Goal: Task Accomplishment & Management: Manage account settings

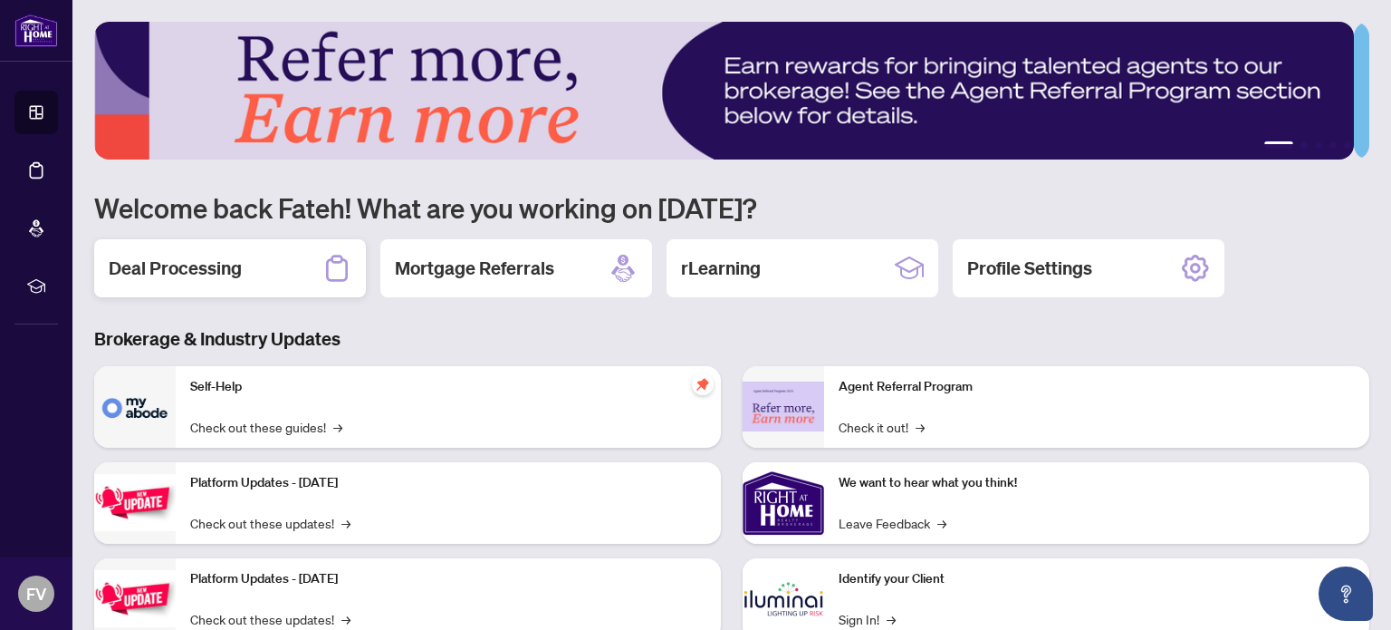
click at [185, 260] on h2 "Deal Processing" at bounding box center [175, 267] width 133 height 25
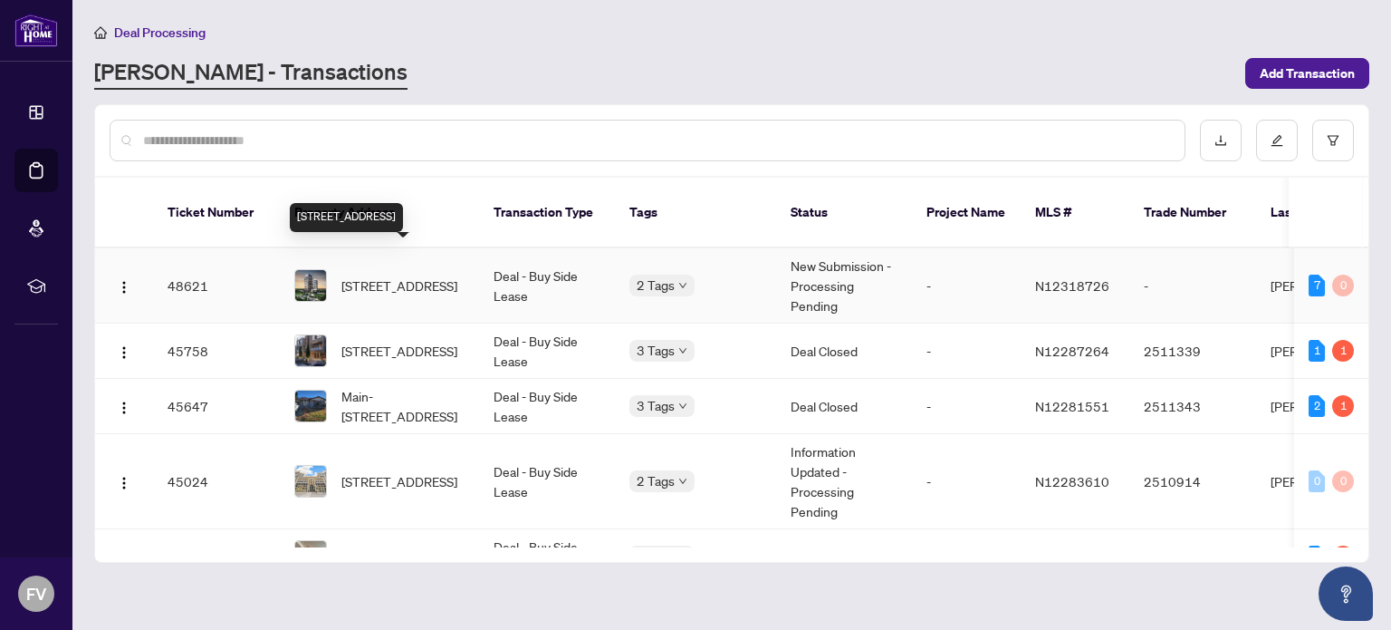
click at [423, 275] on span "[STREET_ADDRESS]" at bounding box center [400, 285] width 116 height 20
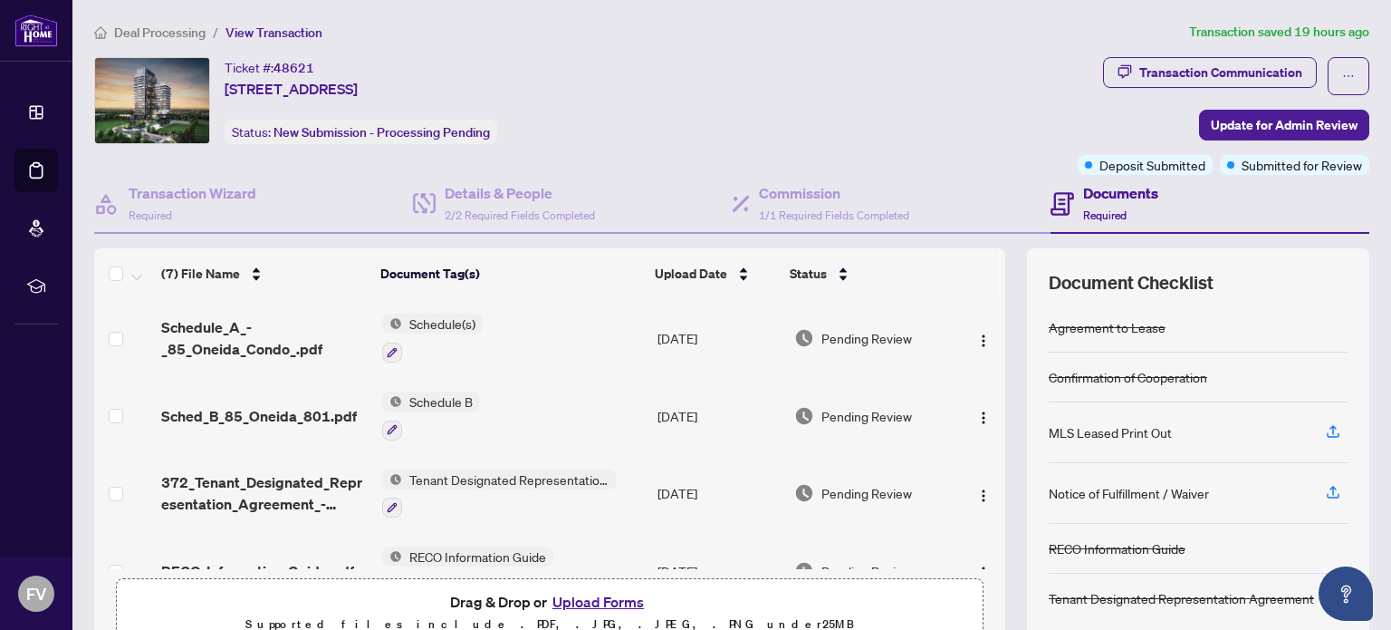
click at [574, 595] on button "Upload Forms" at bounding box center [598, 602] width 102 height 24
click at [1325, 428] on icon "button" at bounding box center [1333, 431] width 16 height 16
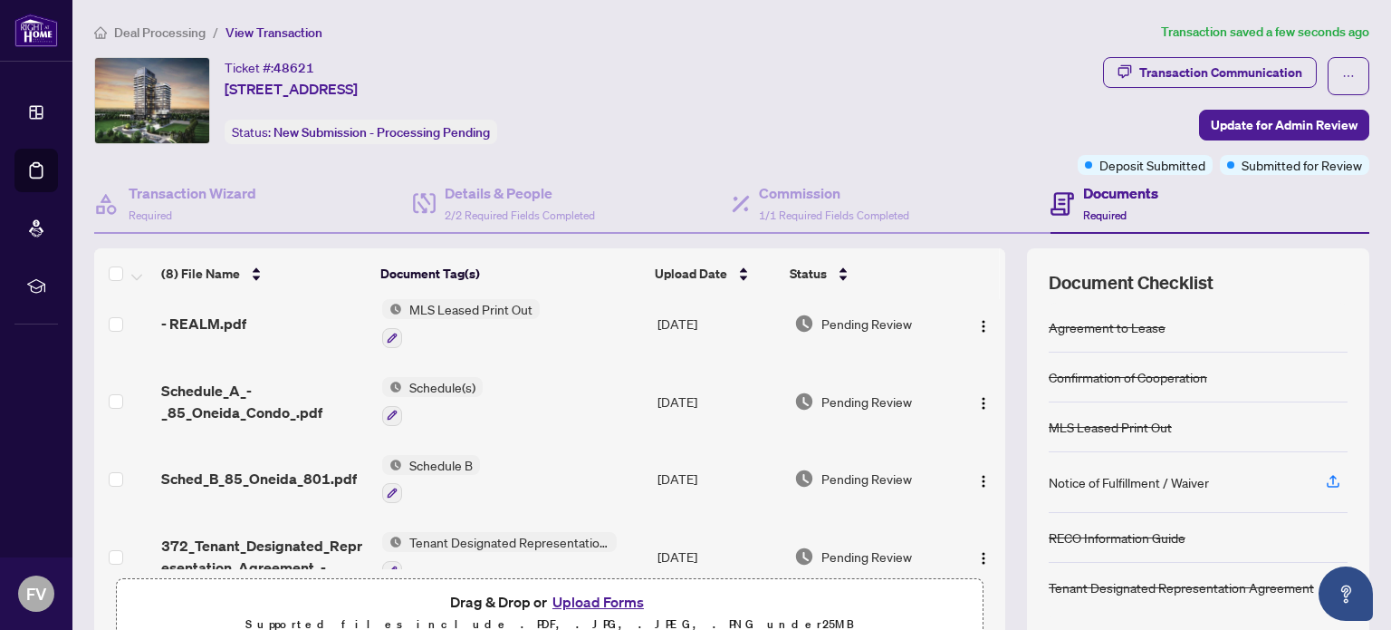
scroll to position [20, 0]
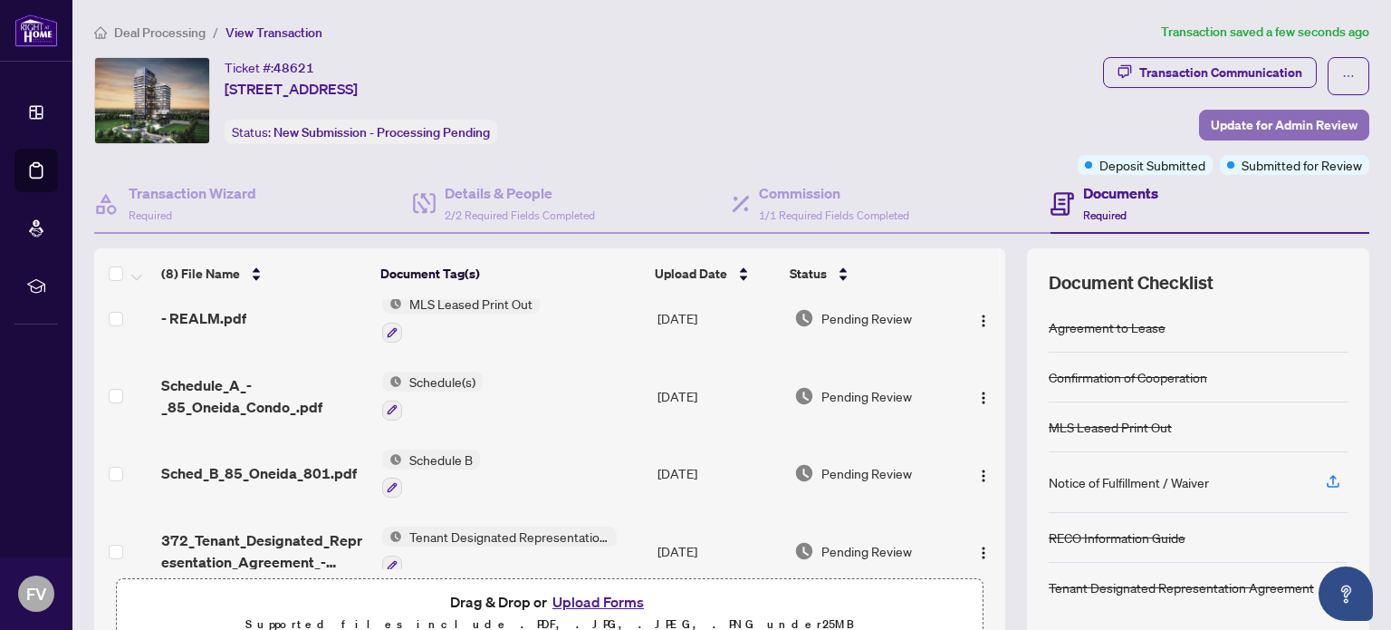
click at [1263, 118] on span "Update for Admin Review" at bounding box center [1284, 125] width 147 height 29
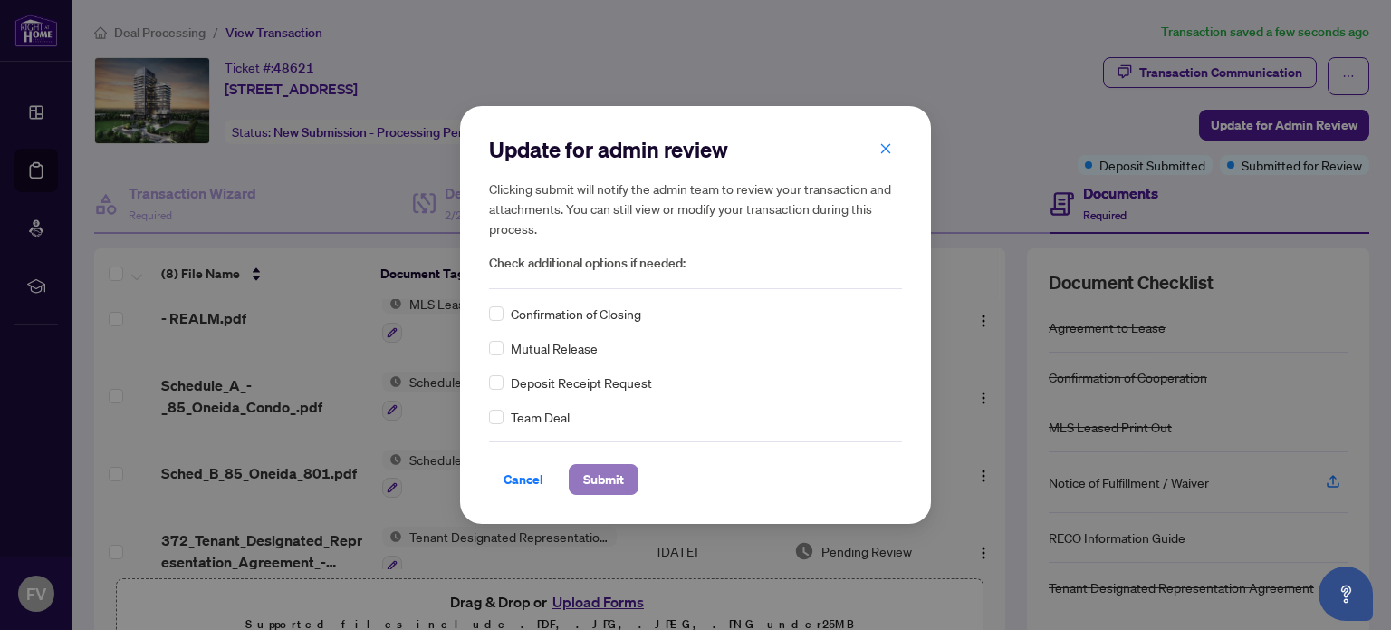
click at [597, 472] on span "Submit" at bounding box center [603, 479] width 41 height 29
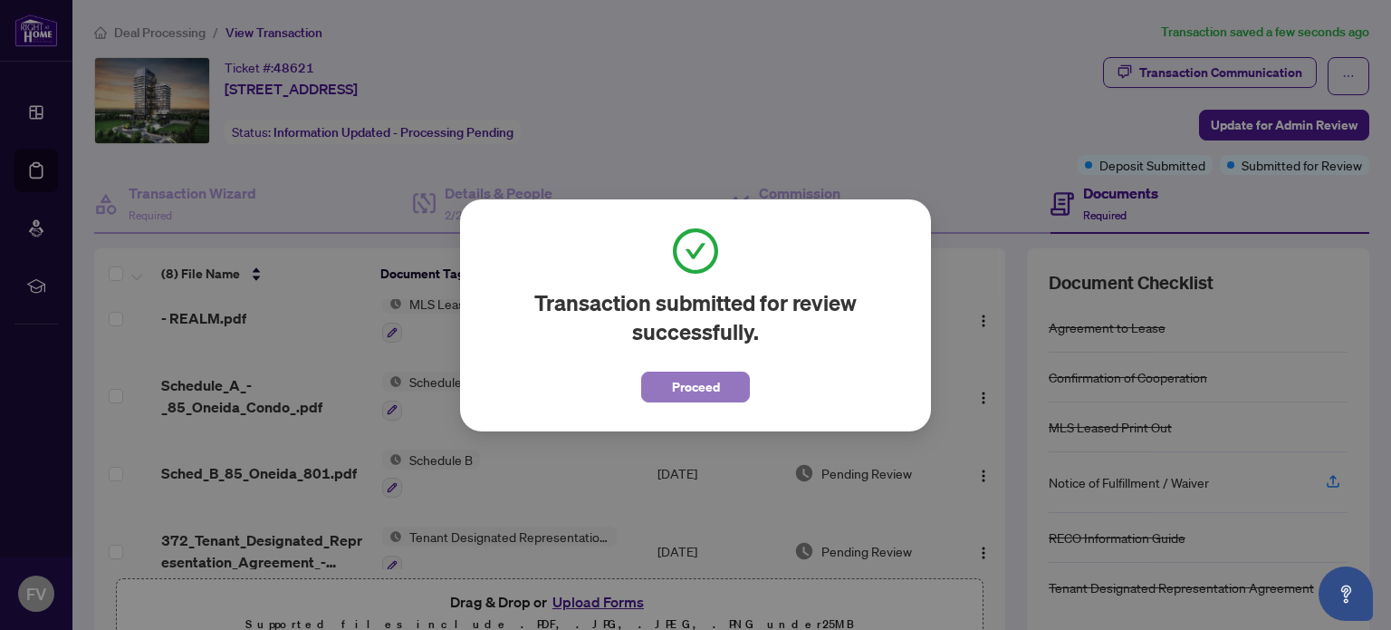
click at [690, 380] on span "Proceed" at bounding box center [696, 386] width 48 height 29
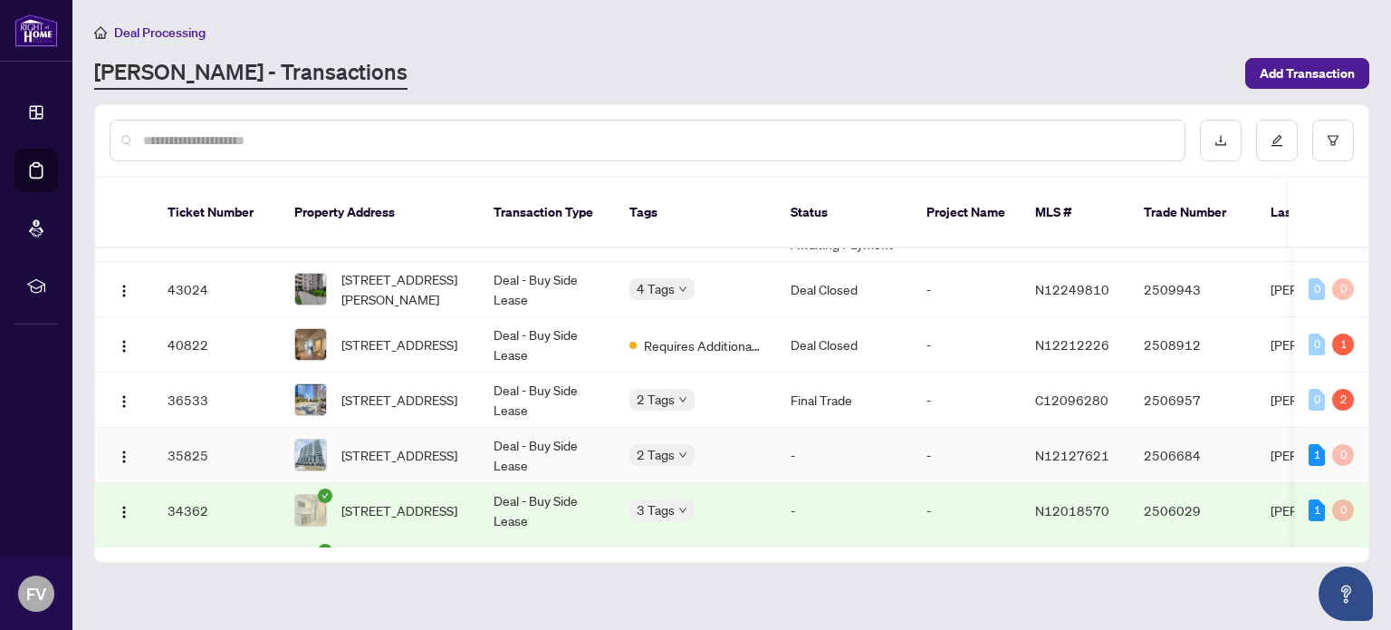
scroll to position [435, 0]
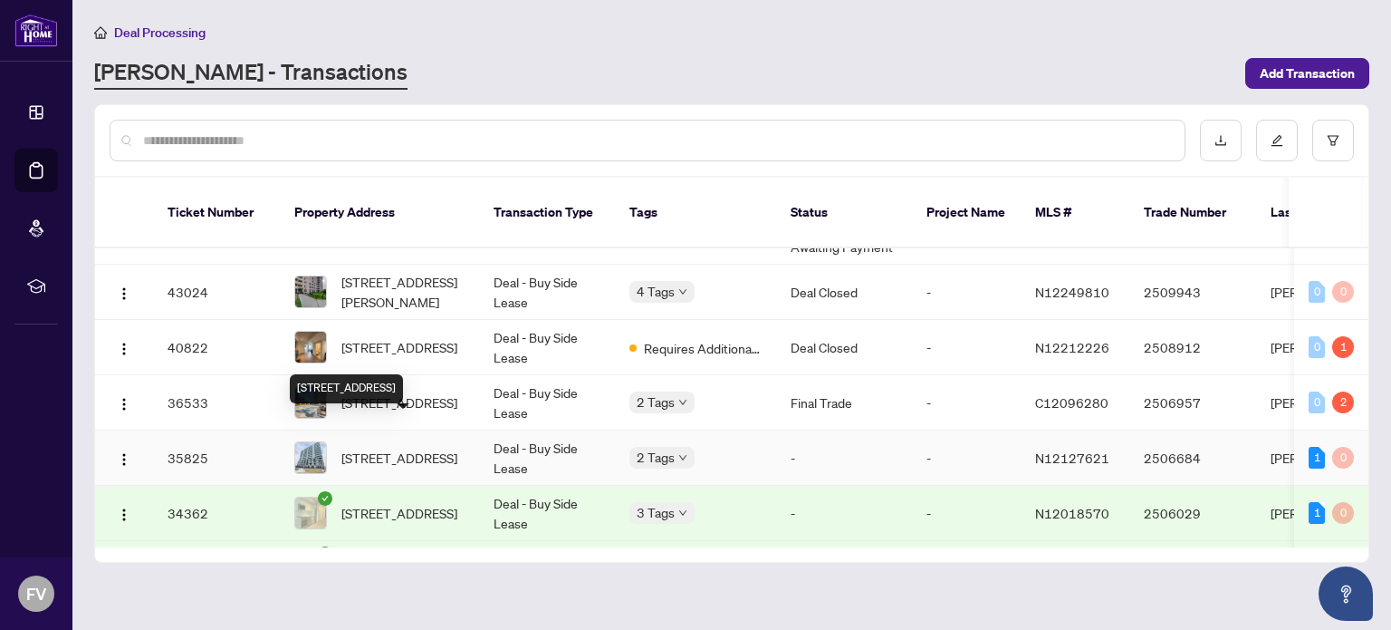
click at [407, 448] on span "[STREET_ADDRESS]" at bounding box center [400, 458] width 116 height 20
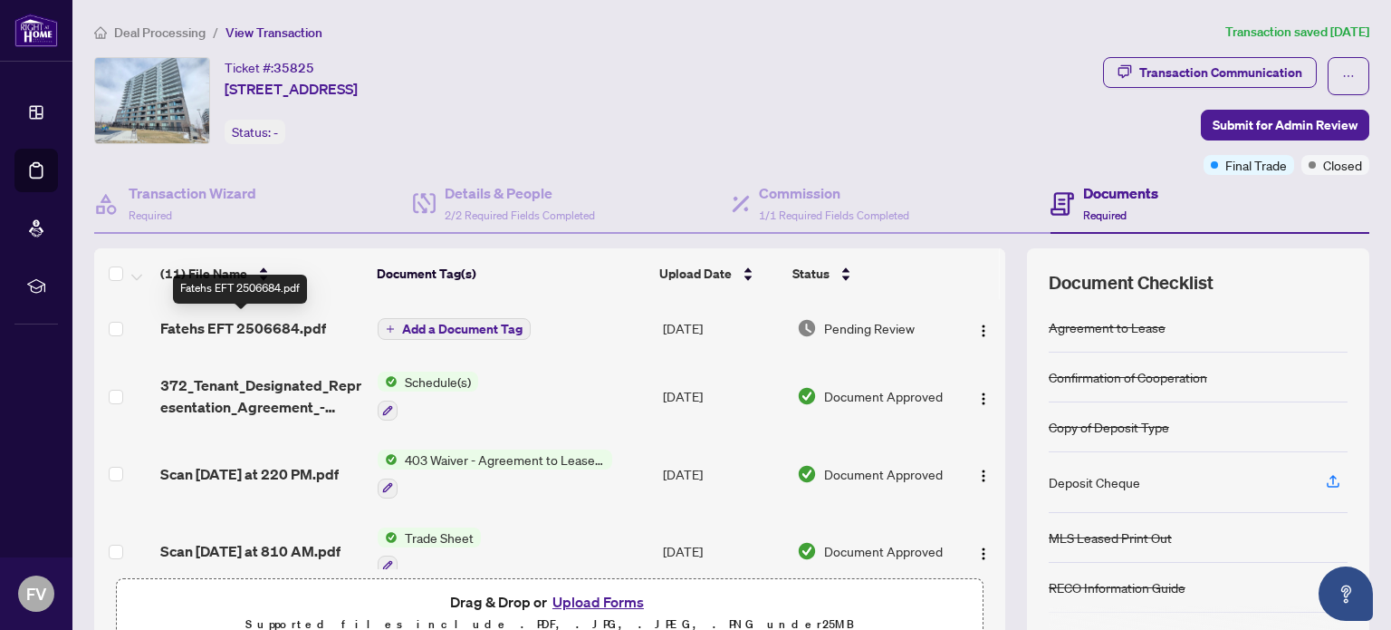
click at [278, 322] on span "Fatehs EFT 2506684.pdf" at bounding box center [243, 328] width 166 height 22
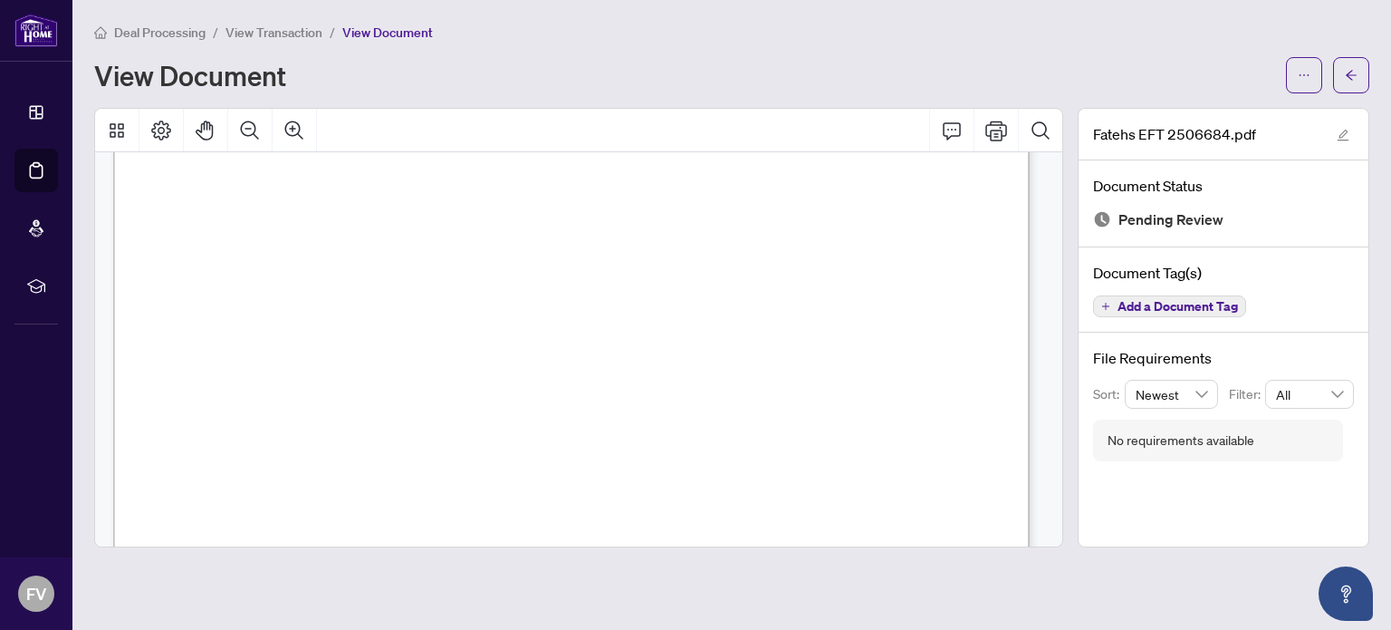
scroll to position [419, 0]
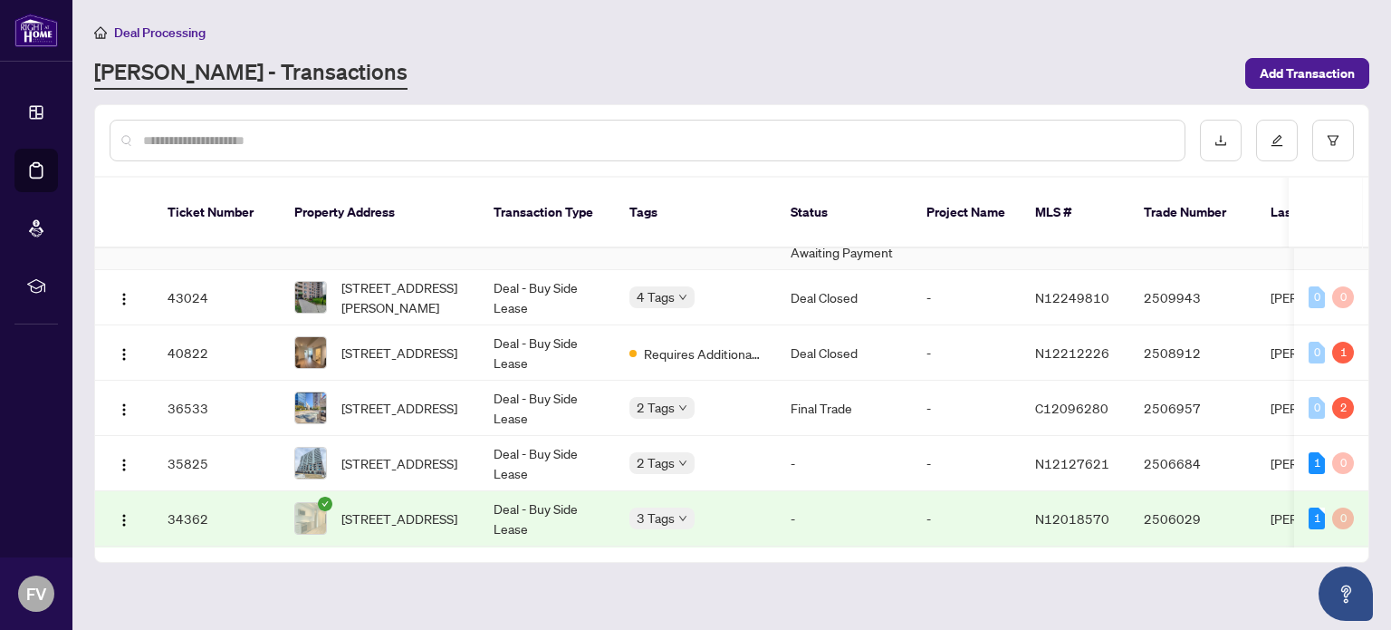
scroll to position [433, 0]
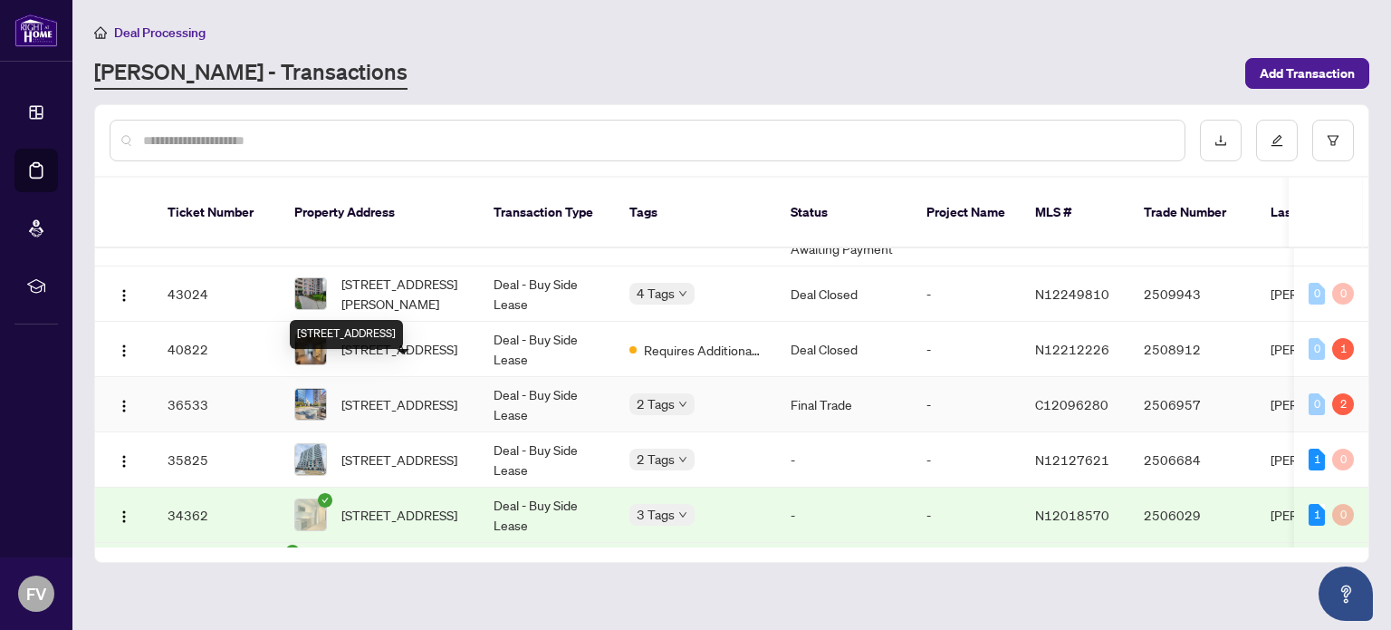
click at [431, 394] on span "[STREET_ADDRESS]" at bounding box center [400, 404] width 116 height 20
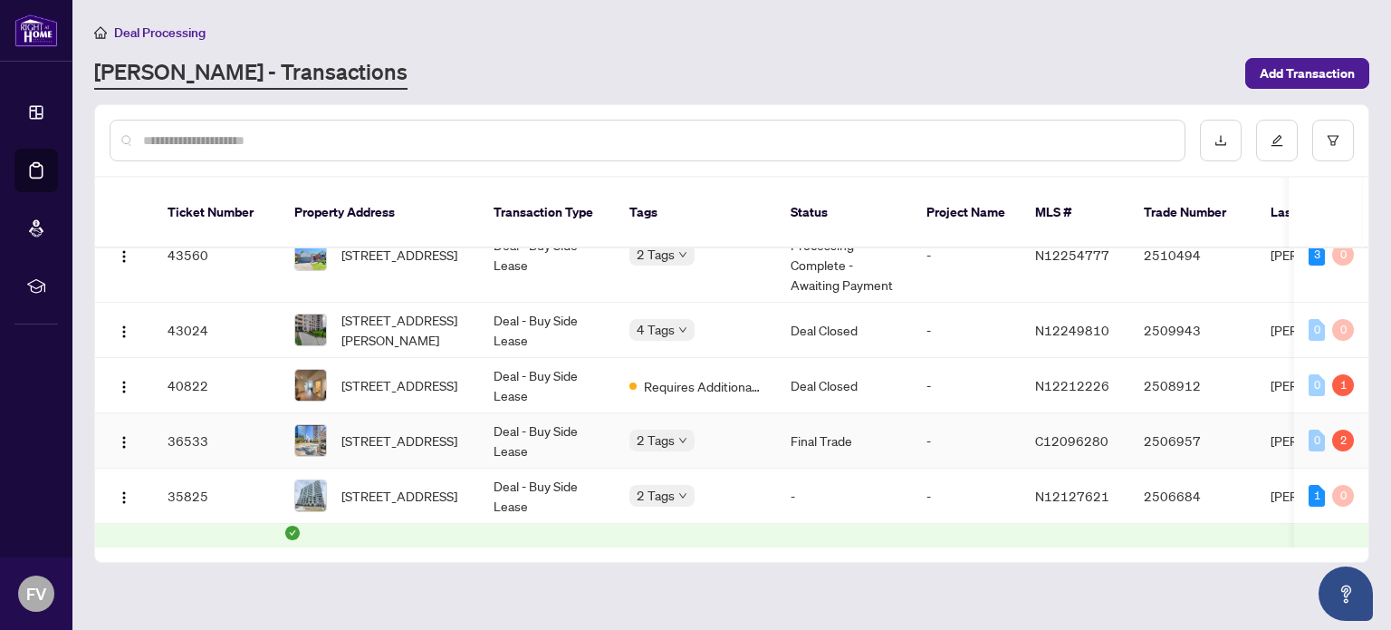
scroll to position [401, 0]
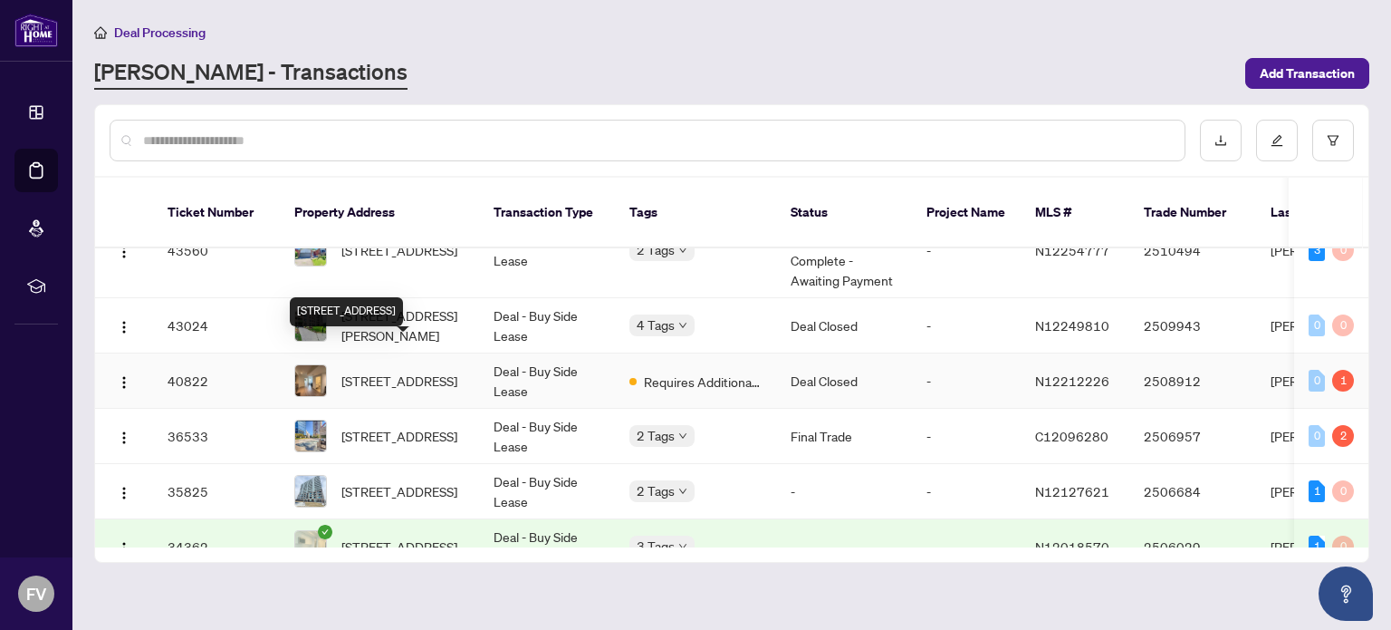
click at [426, 371] on span "[STREET_ADDRESS]" at bounding box center [400, 381] width 116 height 20
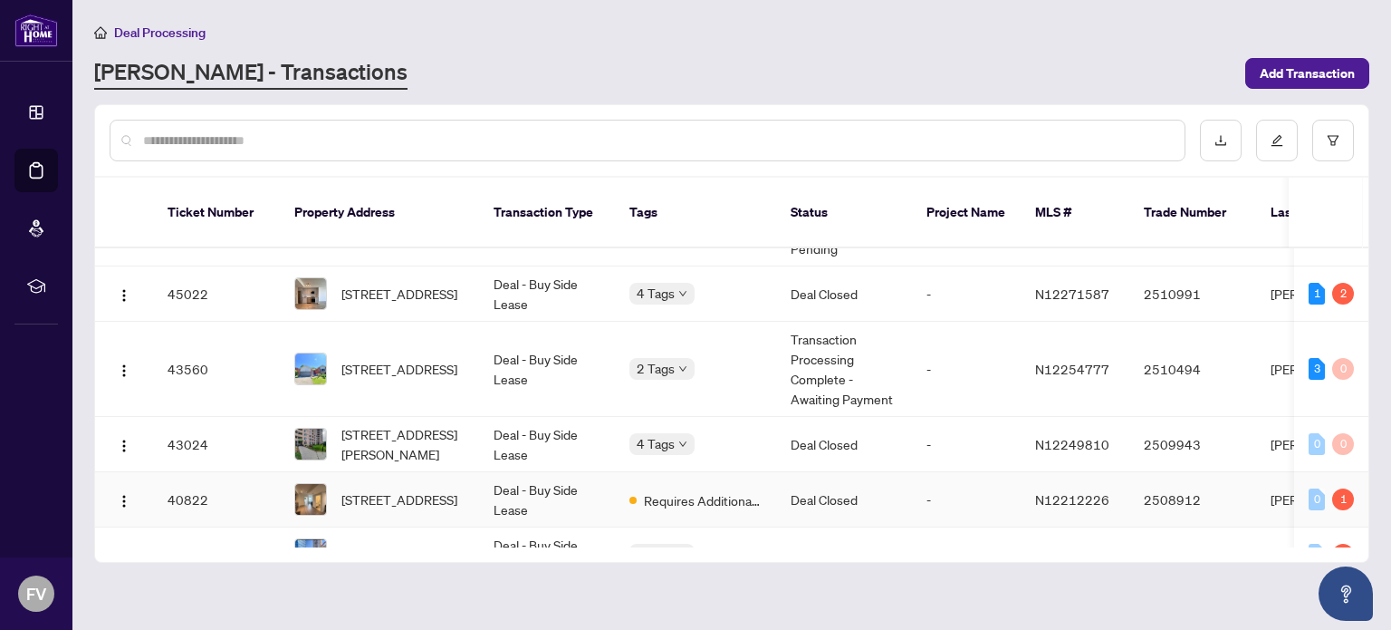
scroll to position [303, 0]
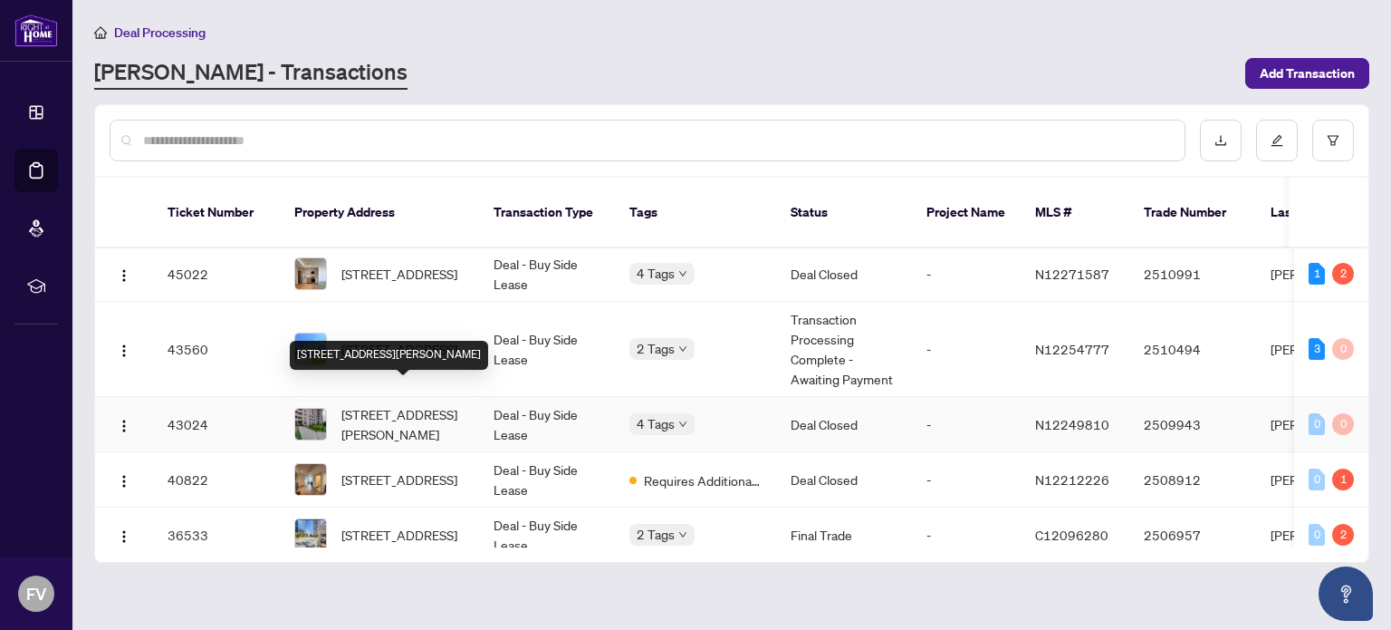
click at [365, 404] on span "[STREET_ADDRESS][PERSON_NAME]" at bounding box center [403, 424] width 123 height 40
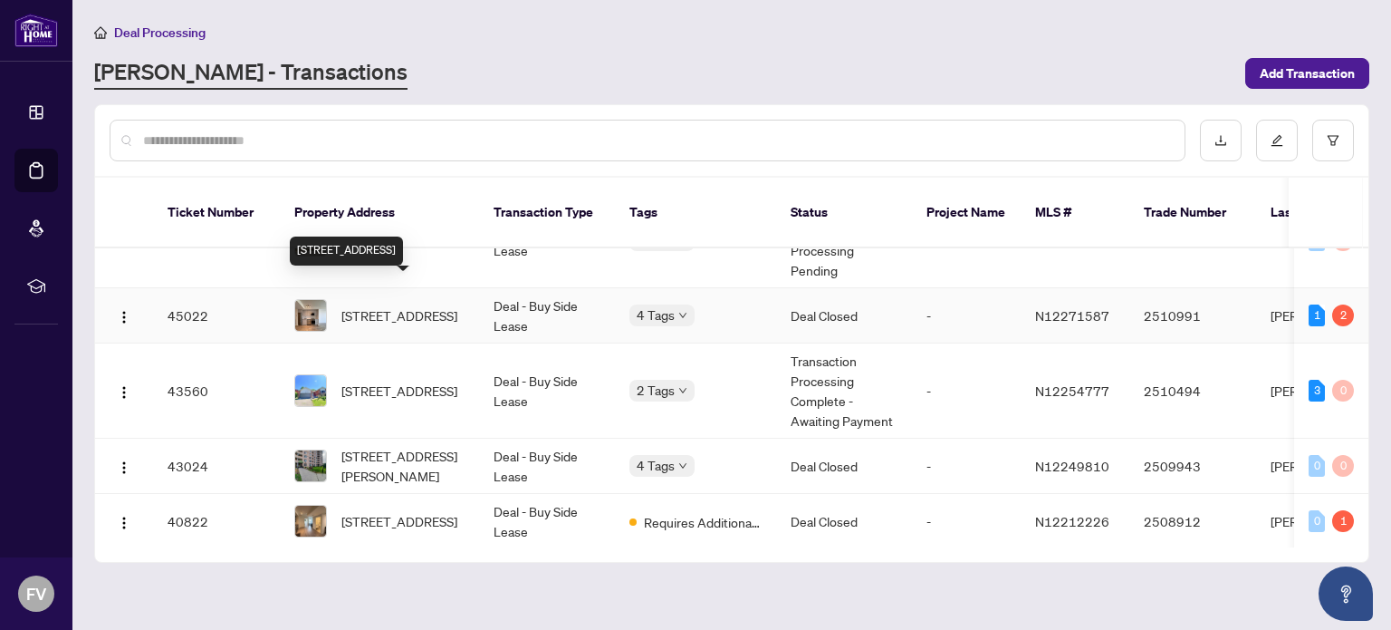
scroll to position [264, 0]
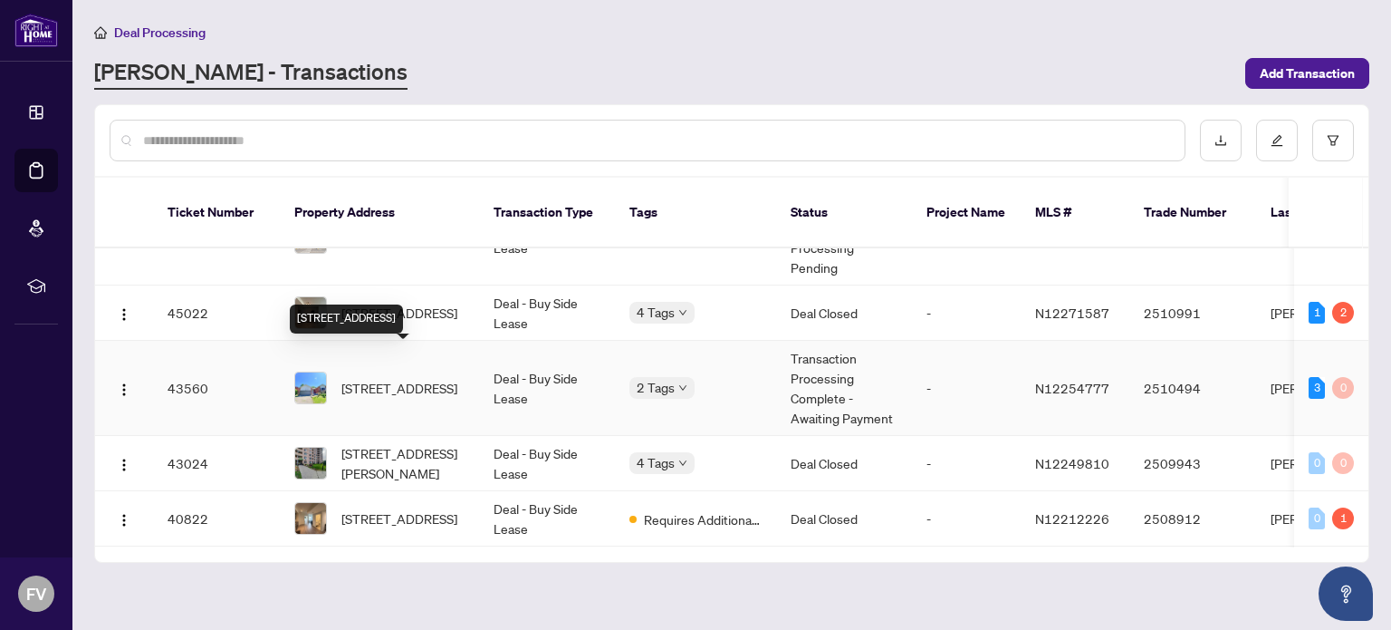
click at [404, 378] on span "[STREET_ADDRESS]" at bounding box center [400, 388] width 116 height 20
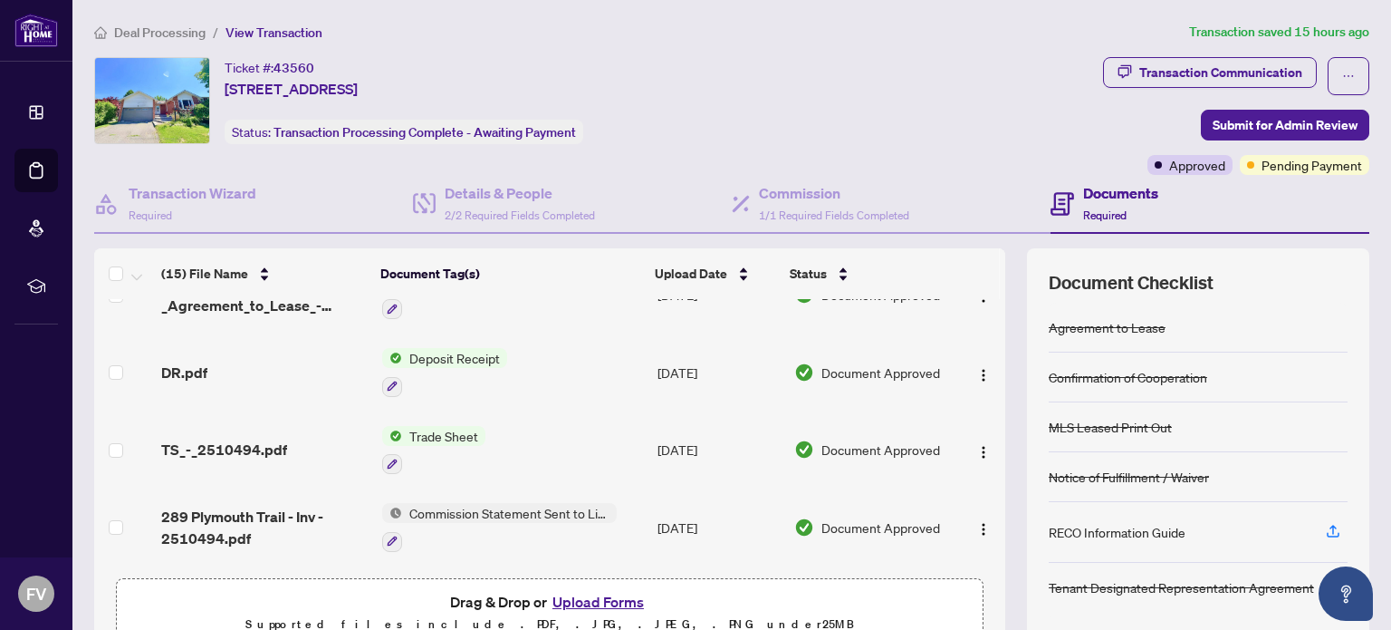
scroll to position [274, 0]
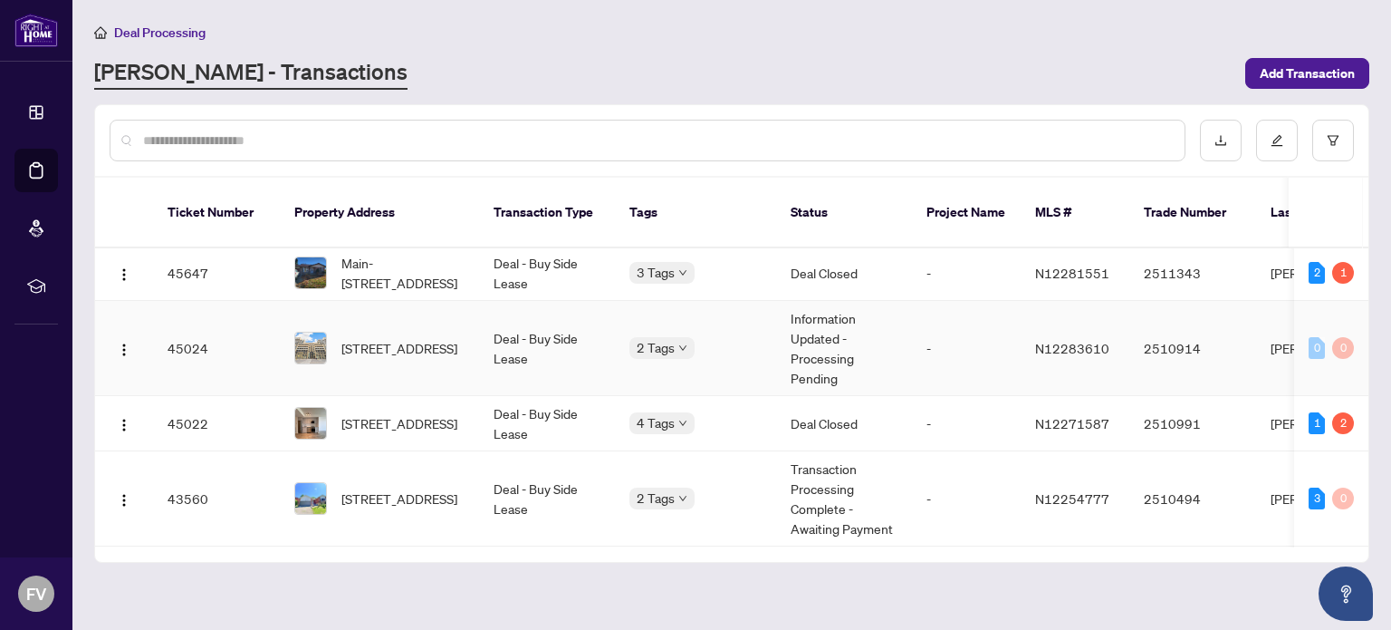
scroll to position [156, 0]
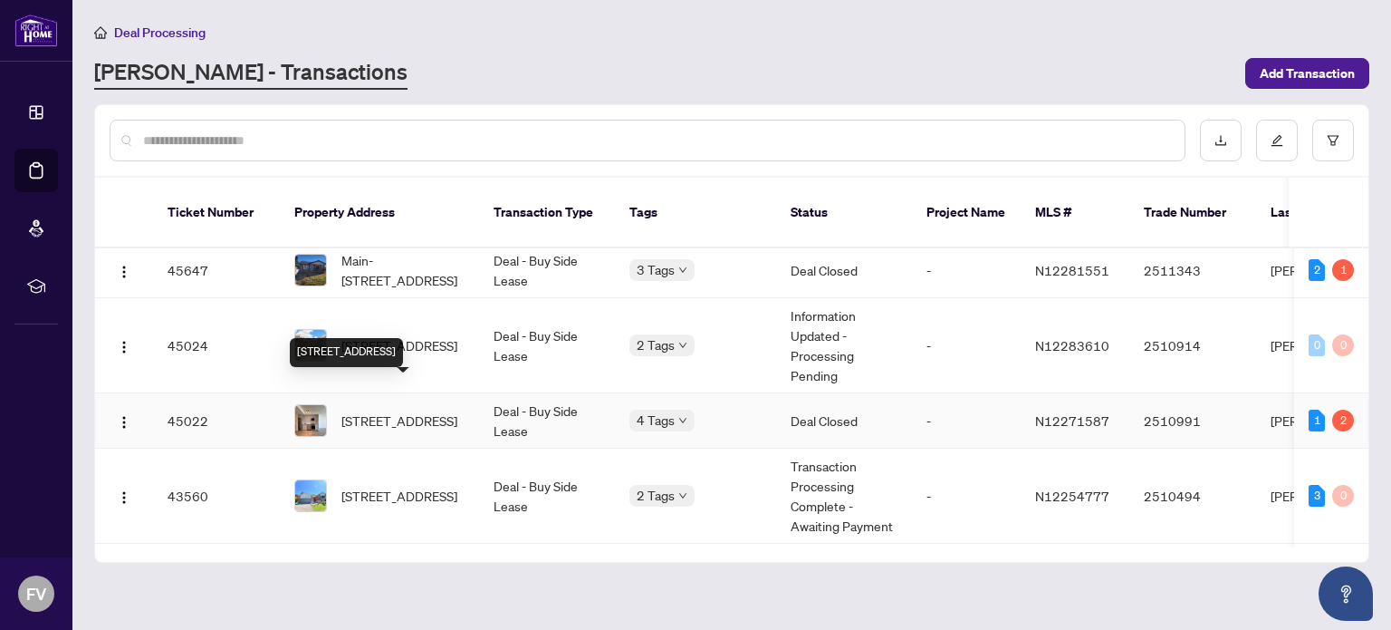
click at [395, 410] on span "[STREET_ADDRESS]" at bounding box center [400, 420] width 116 height 20
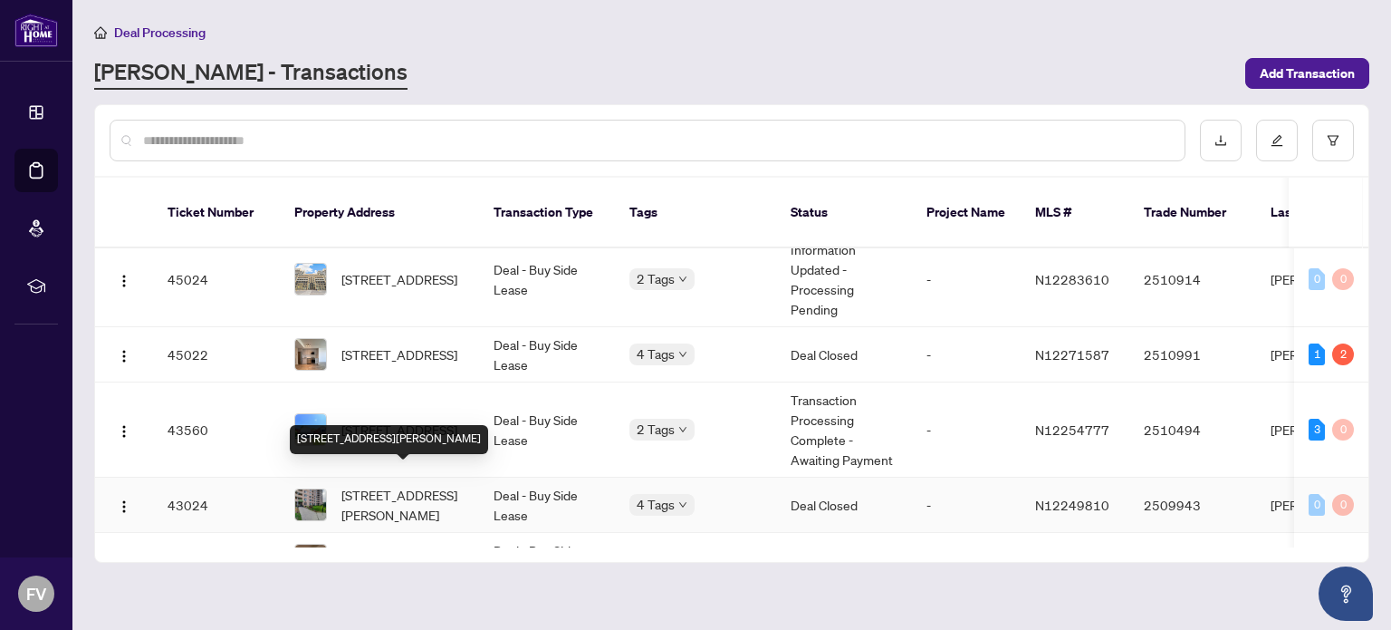
scroll to position [217, 0]
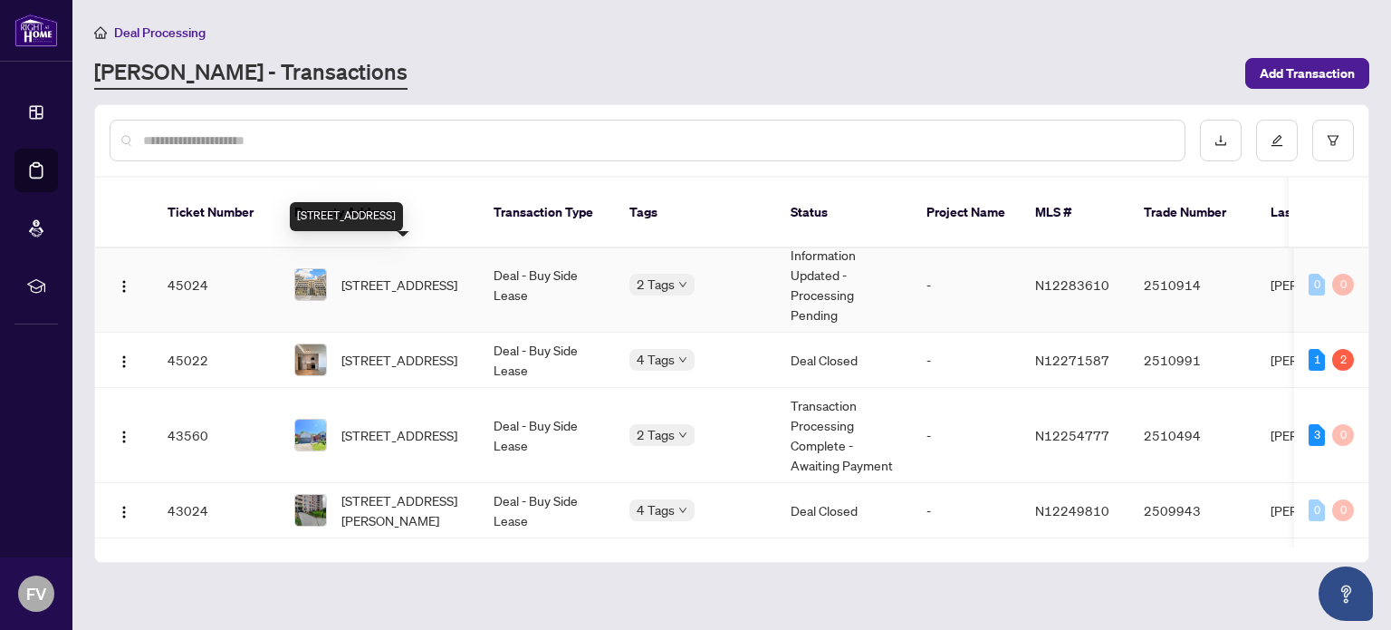
click at [400, 274] on span "[STREET_ADDRESS]" at bounding box center [400, 284] width 116 height 20
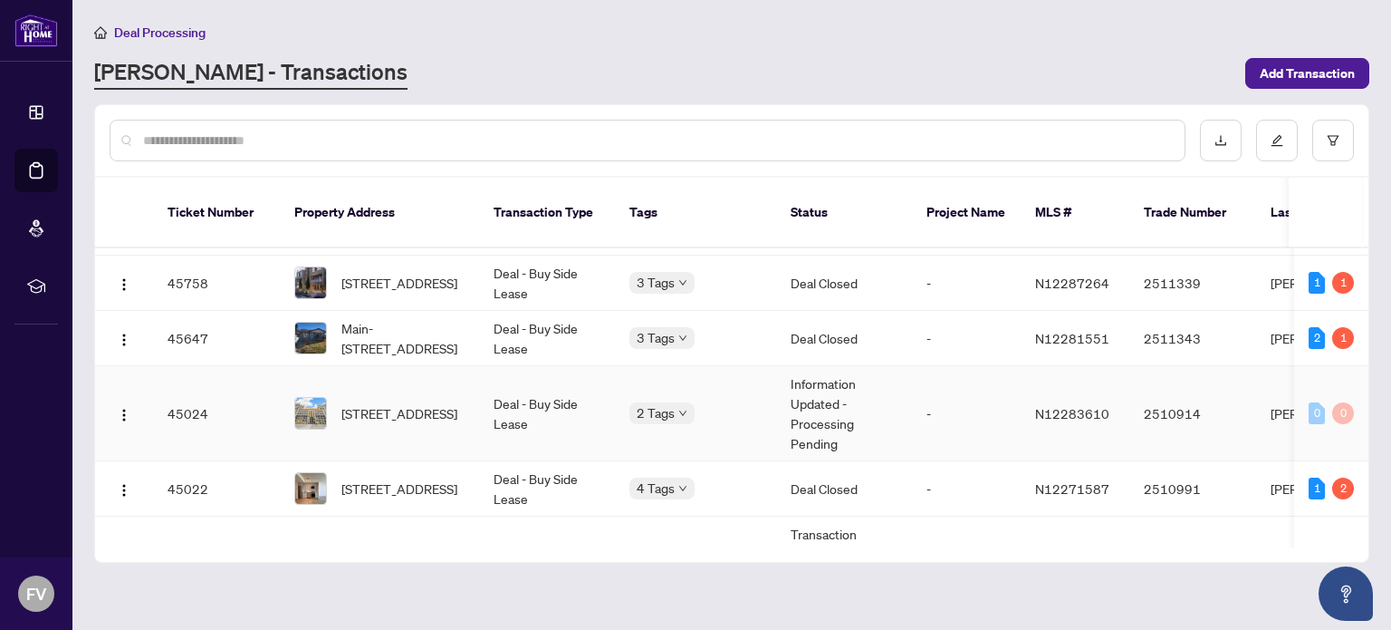
scroll to position [89, 0]
click at [381, 317] on span "Main-[STREET_ADDRESS]" at bounding box center [403, 337] width 123 height 40
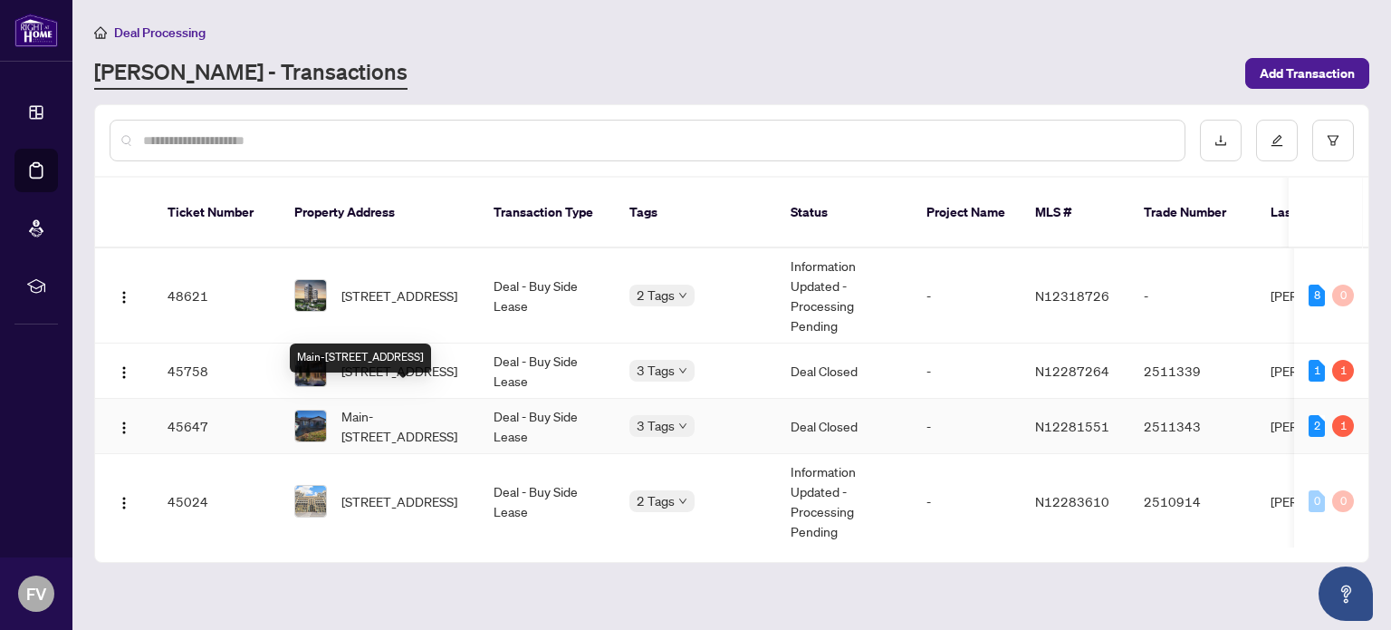
drag, startPoint x: 417, startPoint y: 390, endPoint x: 397, endPoint y: 400, distance: 21.9
click at [397, 406] on span "Main-[STREET_ADDRESS]" at bounding box center [403, 426] width 123 height 40
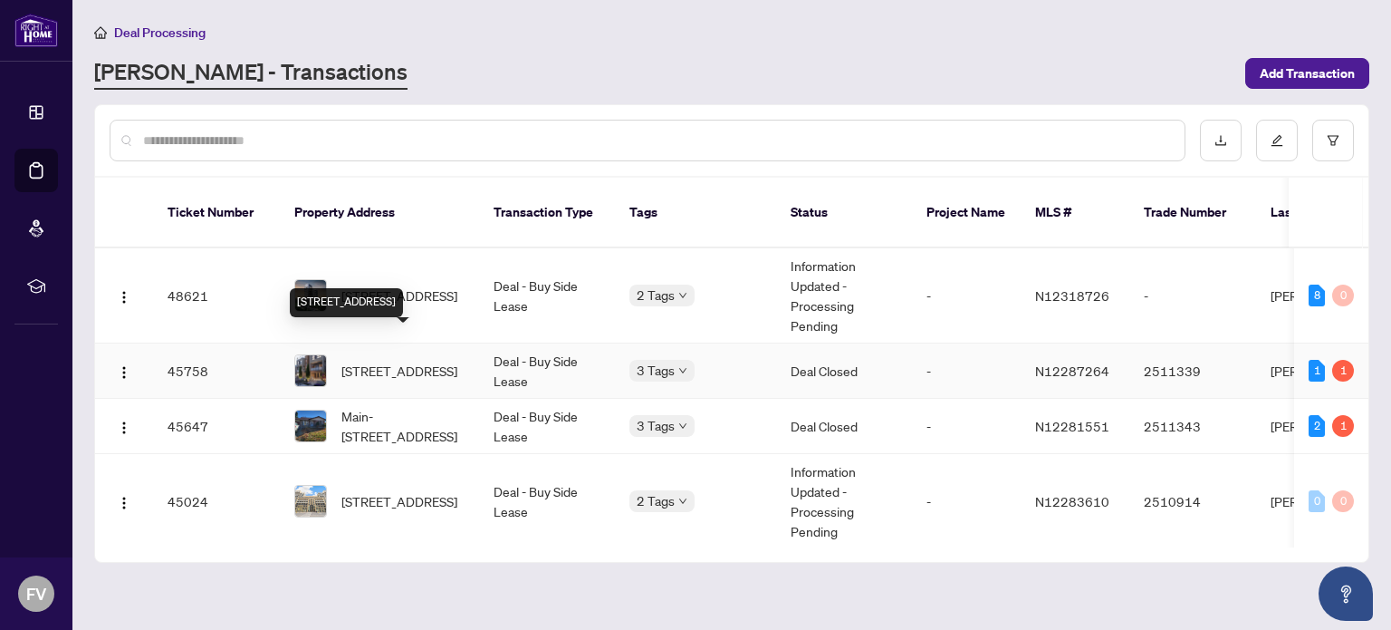
click at [390, 361] on span "[STREET_ADDRESS]" at bounding box center [400, 371] width 116 height 20
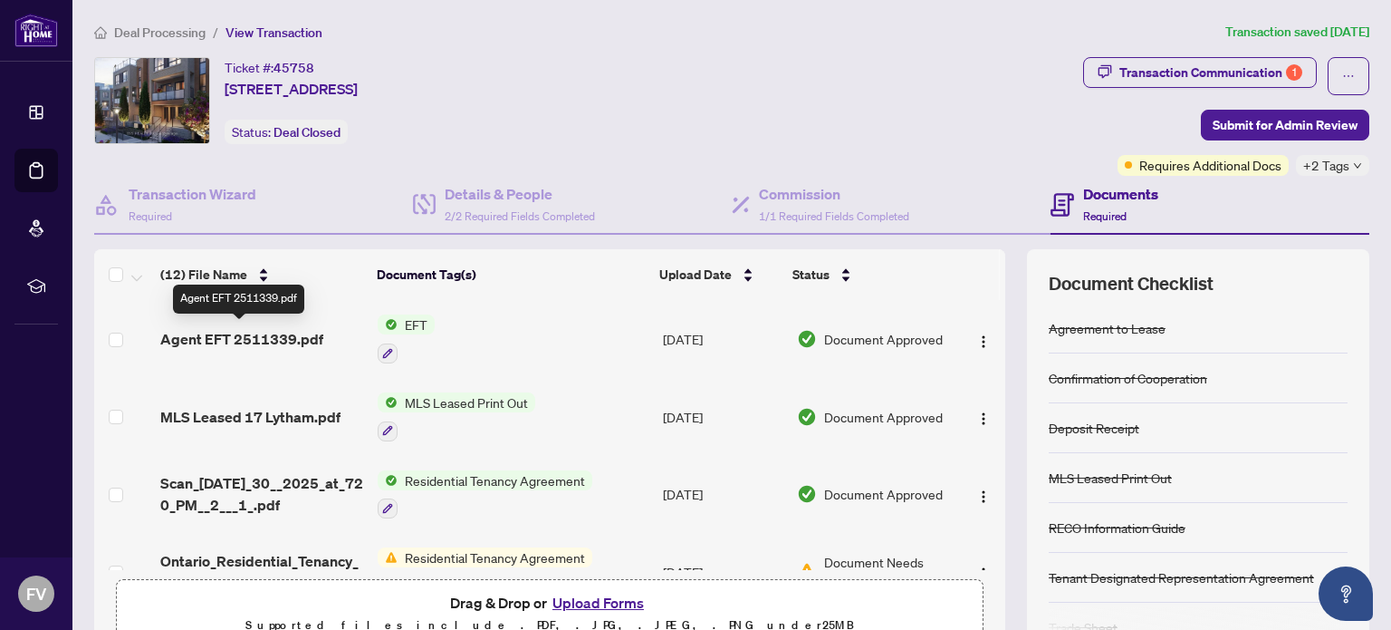
click at [279, 332] on span "Agent EFT 2511339.pdf" at bounding box center [241, 339] width 163 height 22
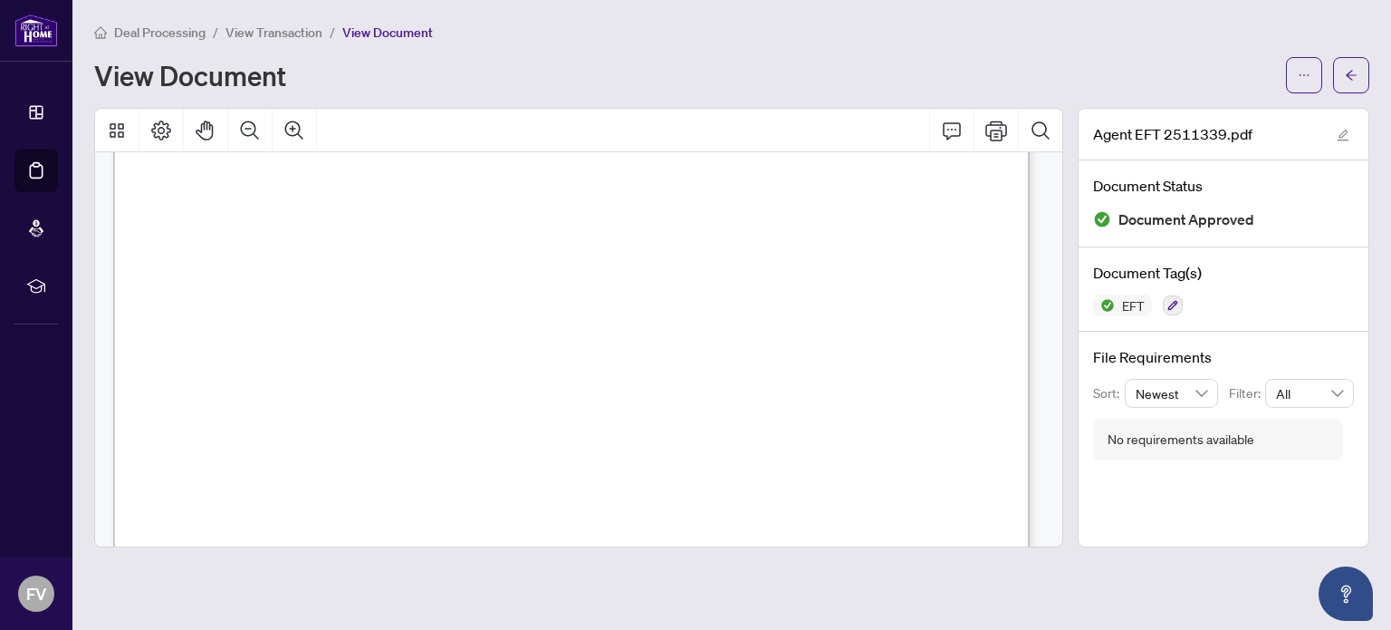
scroll to position [458, 0]
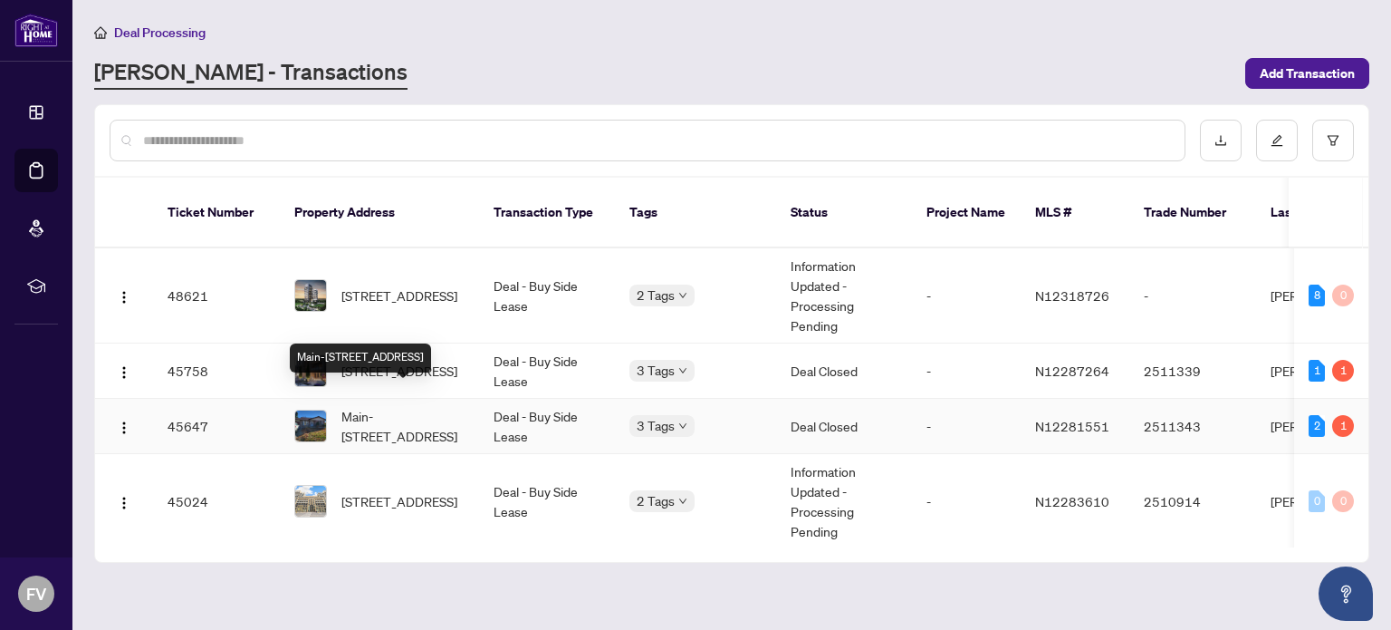
click at [391, 406] on span "Main-[STREET_ADDRESS]" at bounding box center [403, 426] width 123 height 40
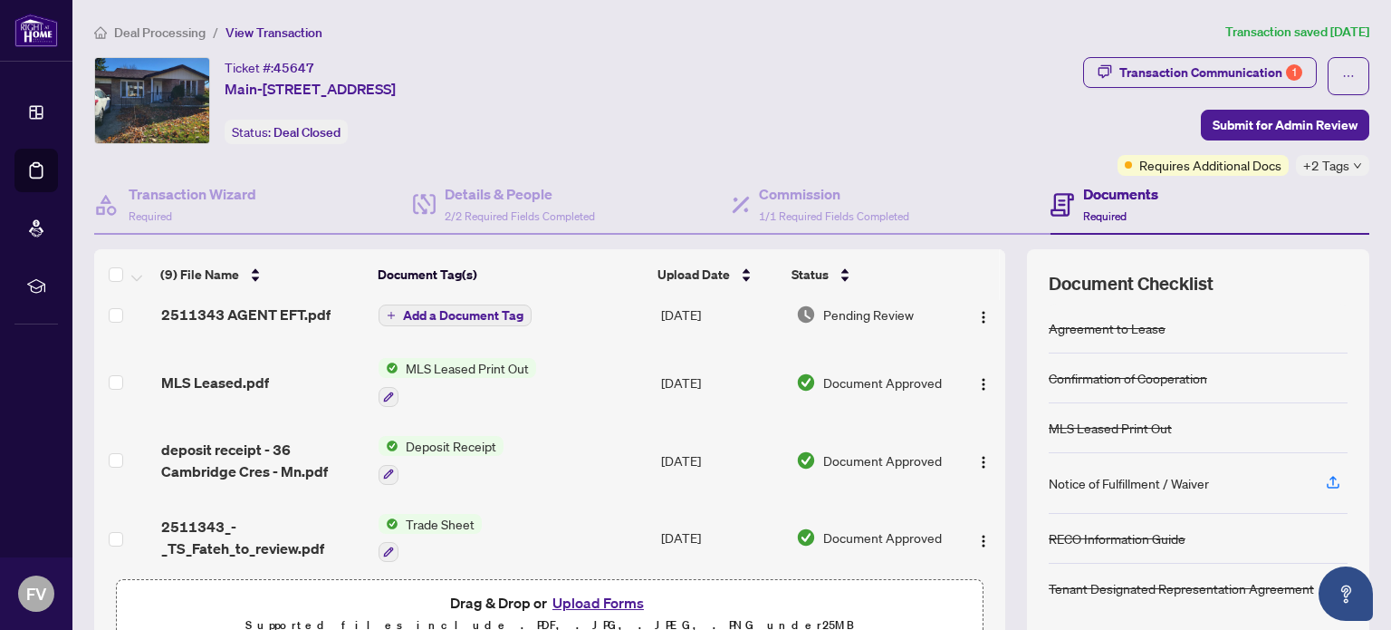
scroll to position [15, 0]
click at [236, 306] on span "2511343 AGENT EFT.pdf" at bounding box center [245, 314] width 169 height 22
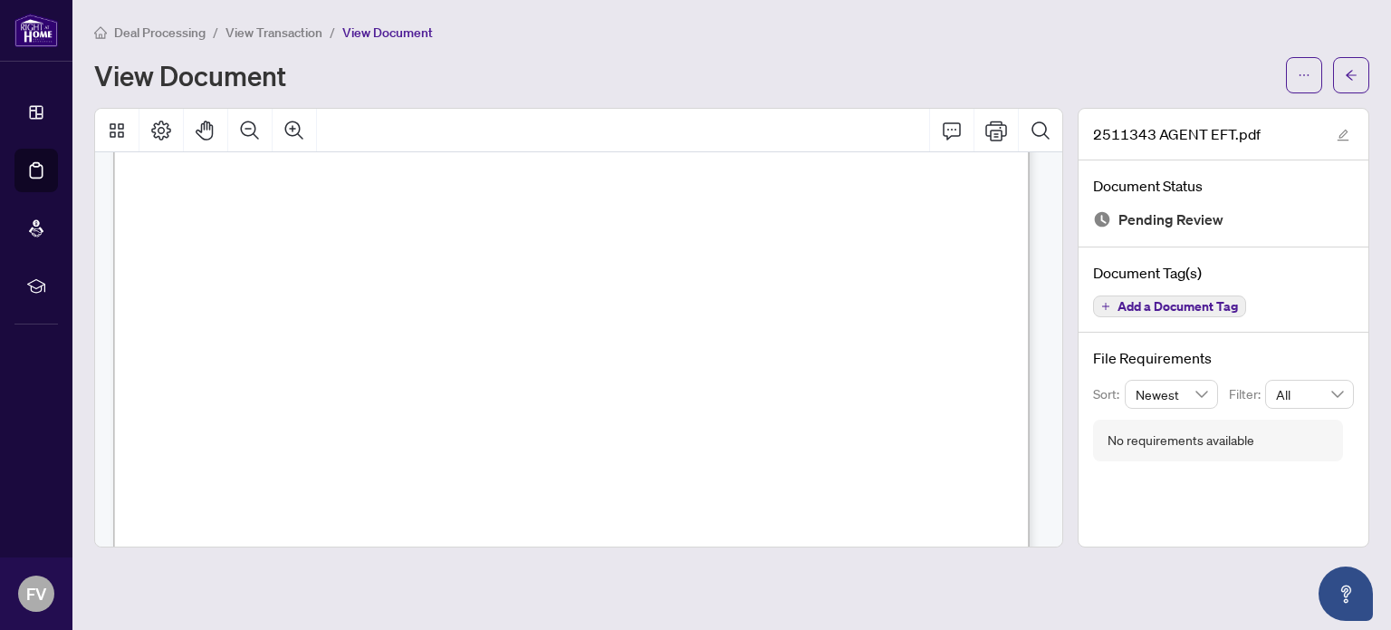
scroll to position [445, 0]
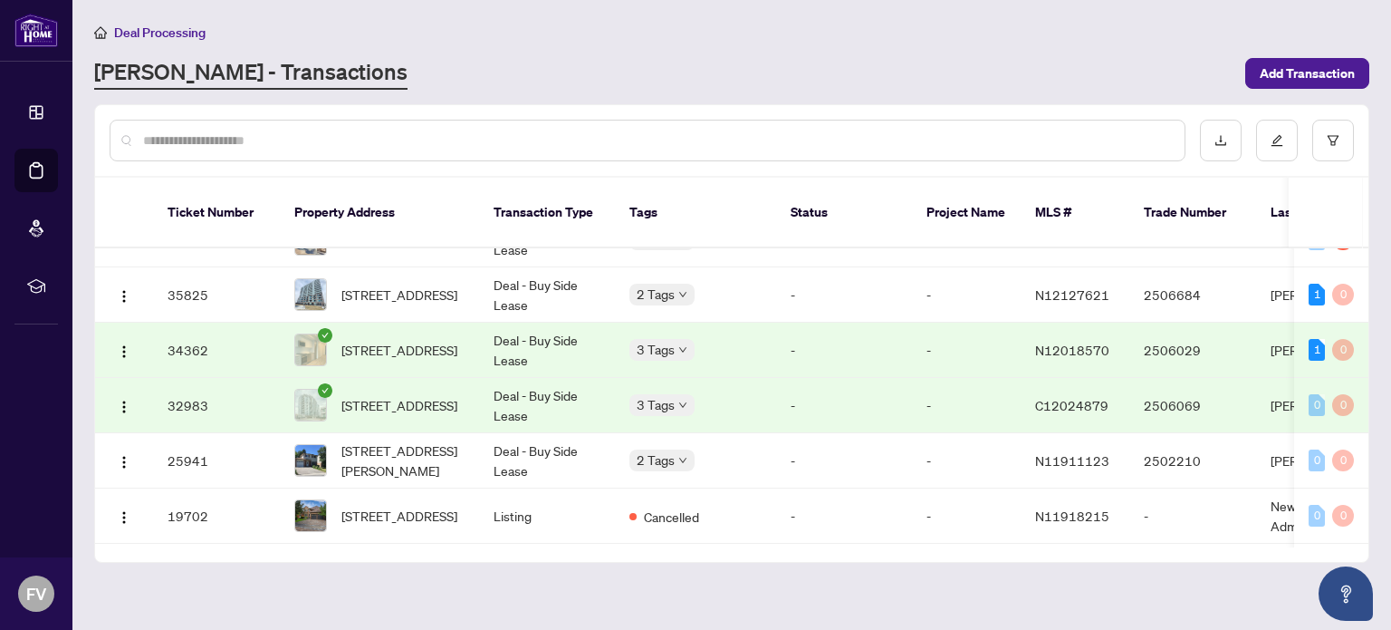
scroll to position [592, 0]
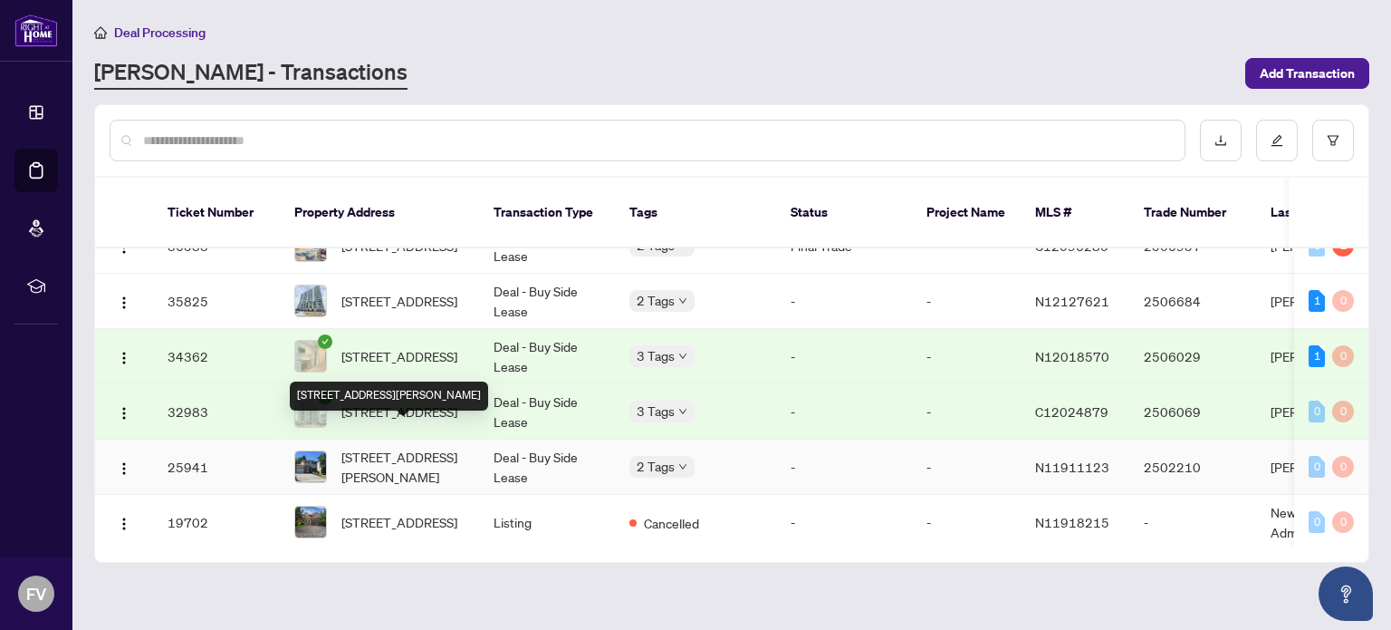
click at [397, 447] on span "[STREET_ADDRESS][PERSON_NAME]" at bounding box center [403, 467] width 123 height 40
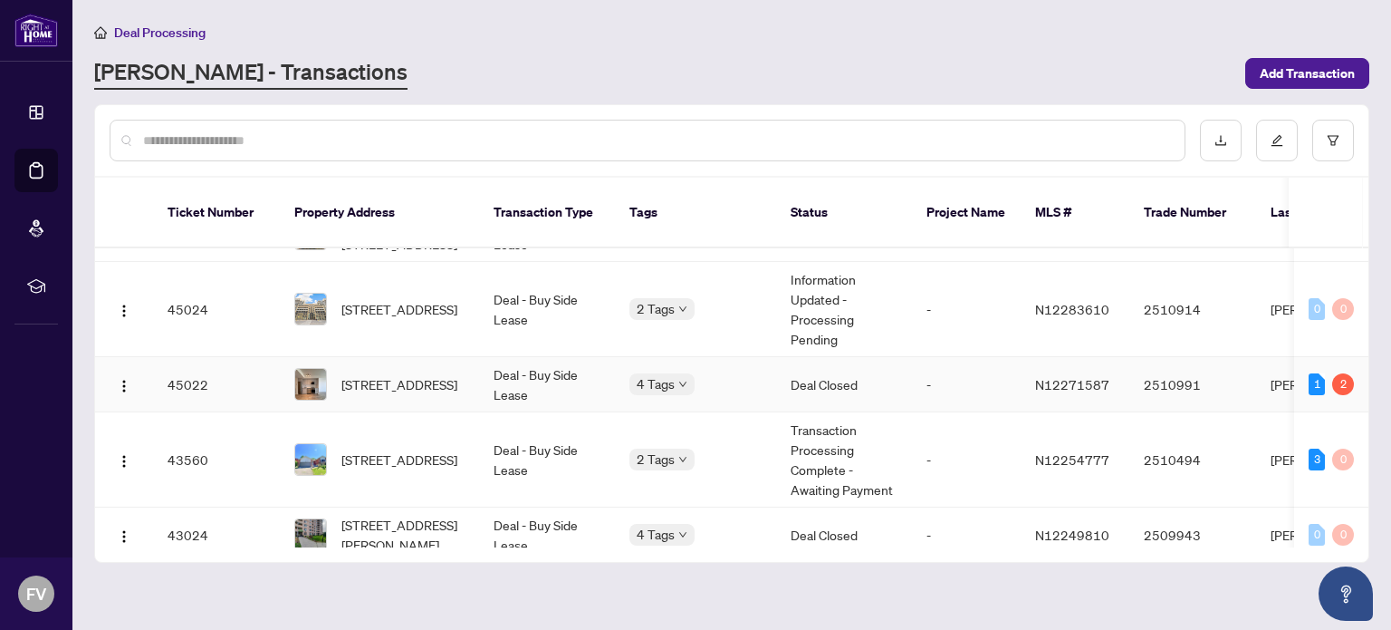
scroll to position [262, 0]
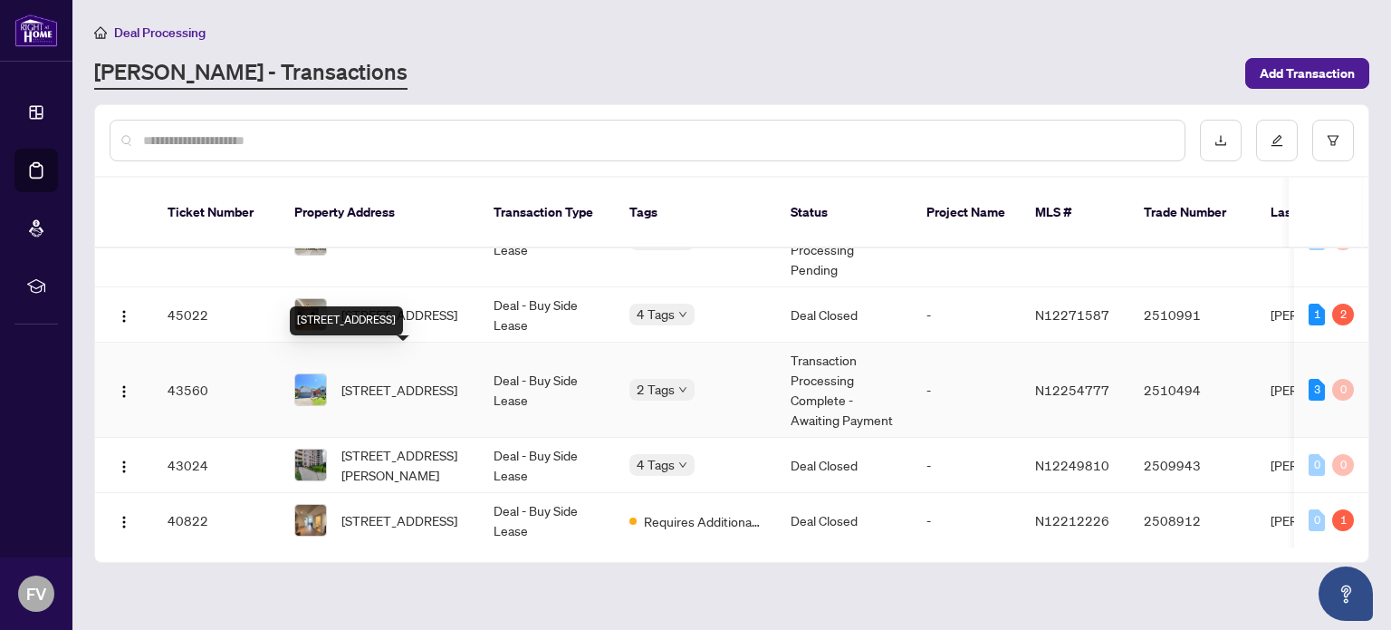
drag, startPoint x: 457, startPoint y: 361, endPoint x: 466, endPoint y: 200, distance: 160.6
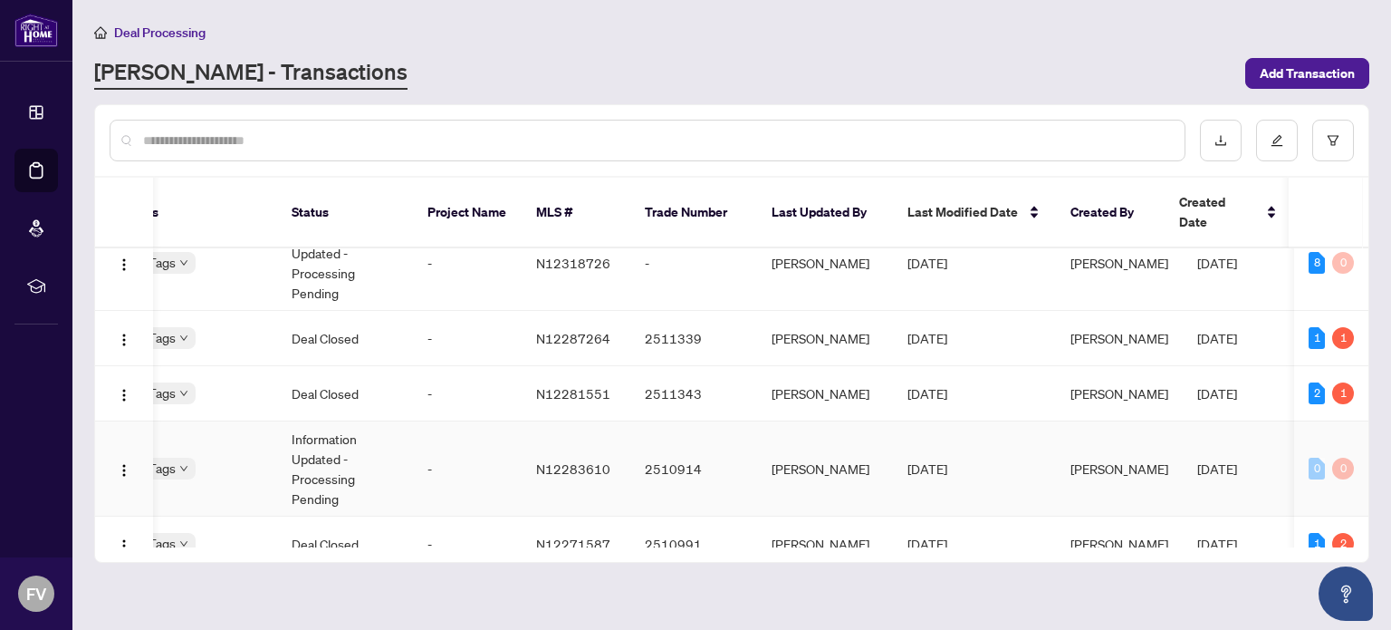
scroll to position [1, 499]
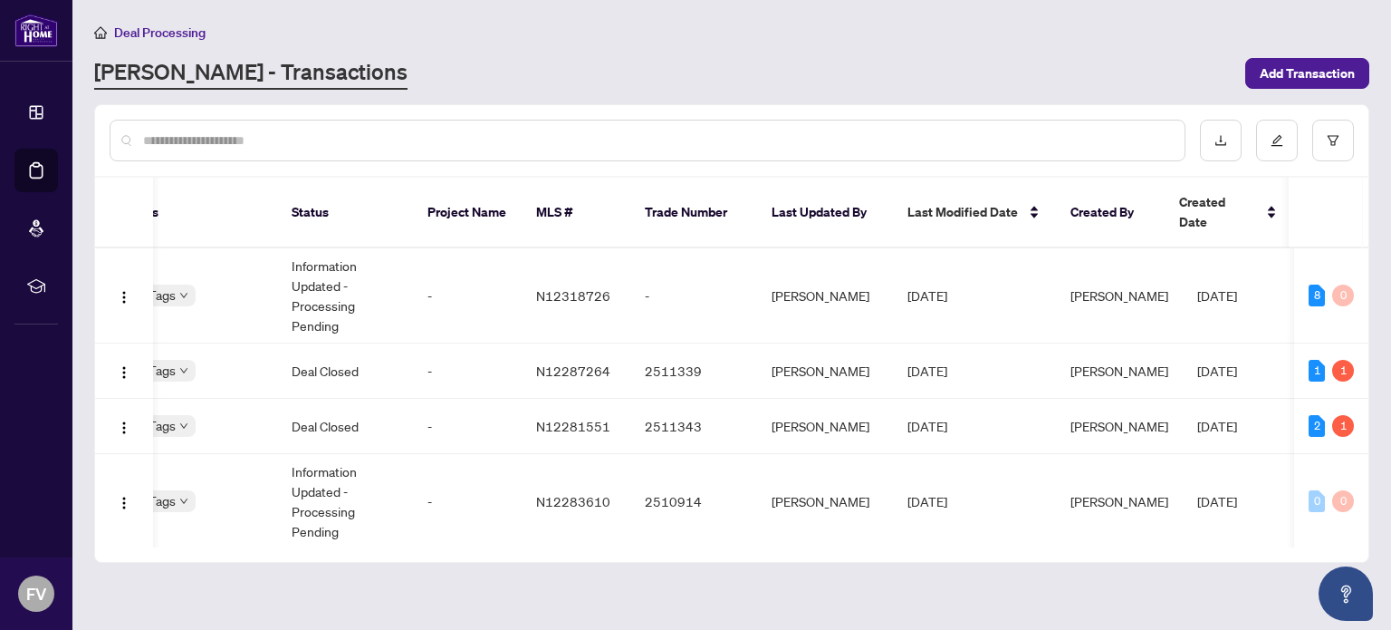
click at [717, 61] on div "[PERSON_NAME] - Transactions" at bounding box center [664, 73] width 1141 height 33
